Goal: Find specific page/section: Find specific page/section

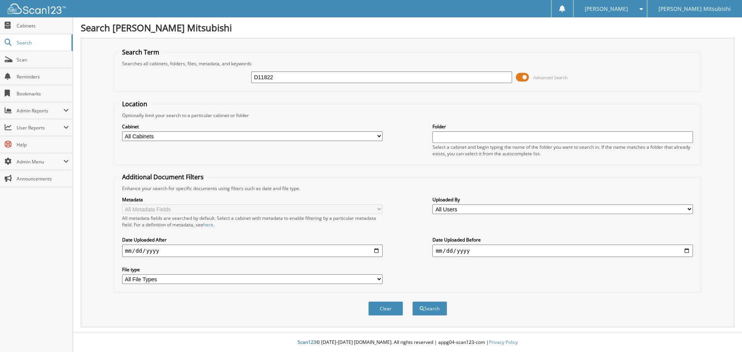
type input "D11822"
click at [412, 301] on button "Search" at bounding box center [429, 308] width 35 height 14
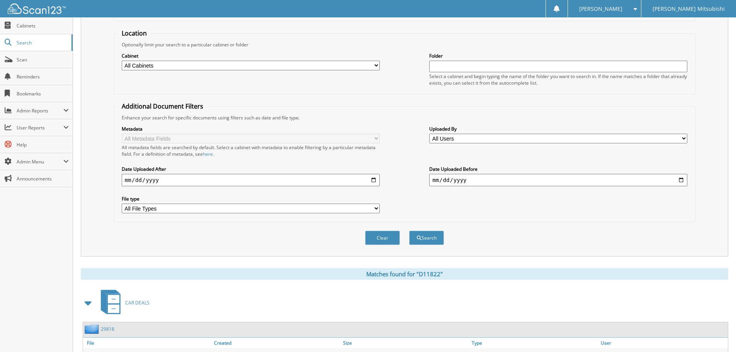
scroll to position [123, 0]
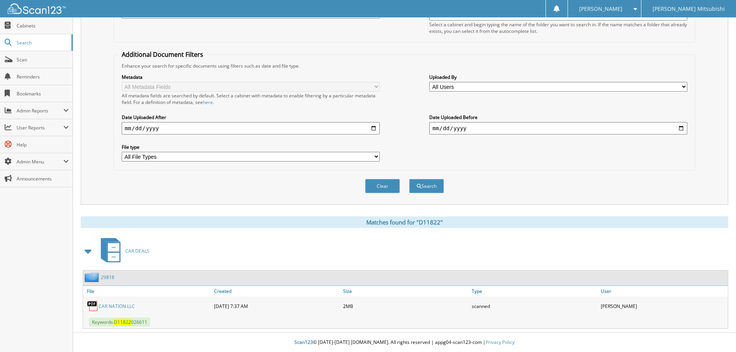
click at [116, 306] on link "CAR NATION LLC" at bounding box center [116, 306] width 36 height 7
